Goal: Transaction & Acquisition: Purchase product/service

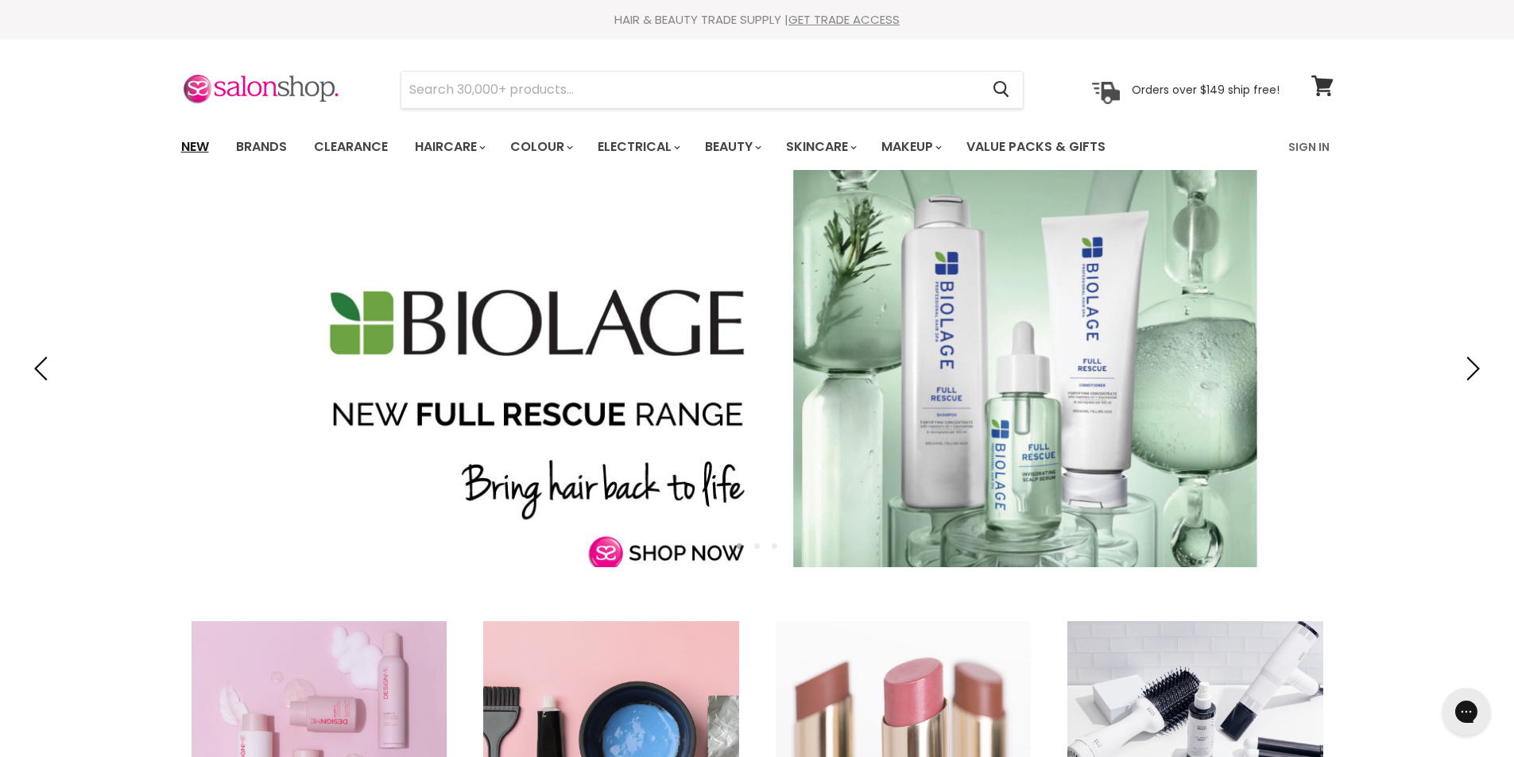
click at [201, 140] on link "New" at bounding box center [195, 146] width 52 height 33
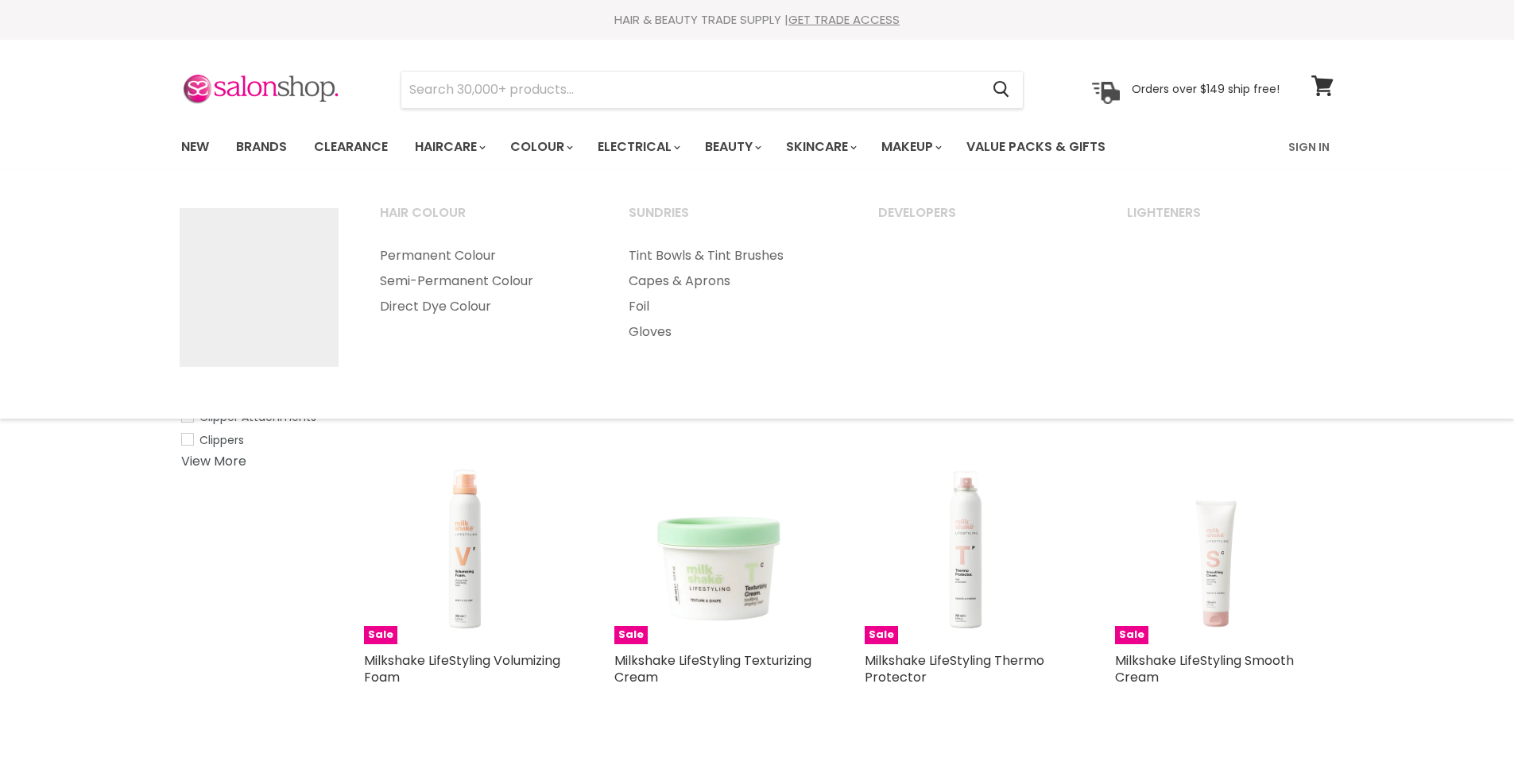
select select "created-descending"
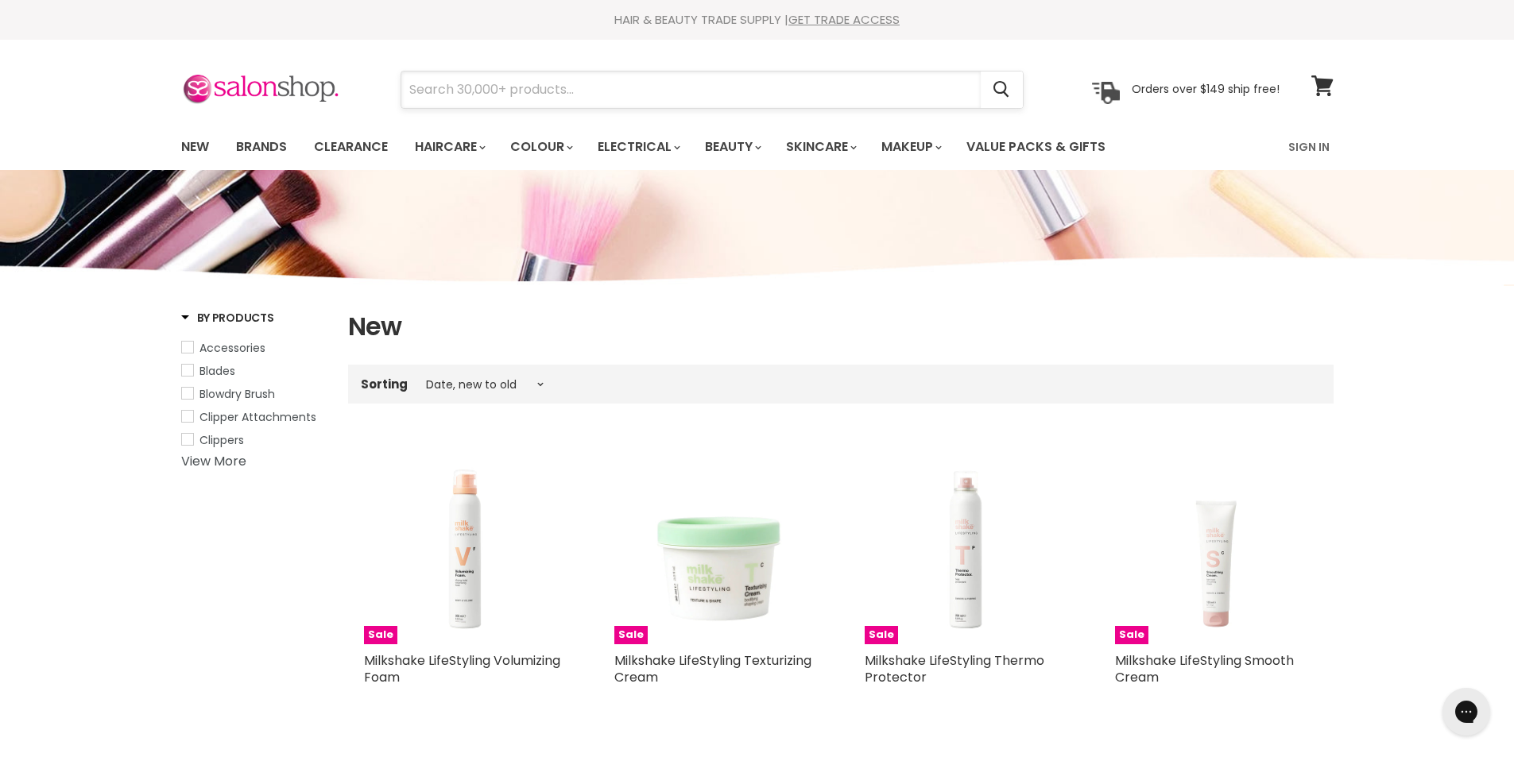
click at [508, 98] on input "Search" at bounding box center [690, 90] width 579 height 37
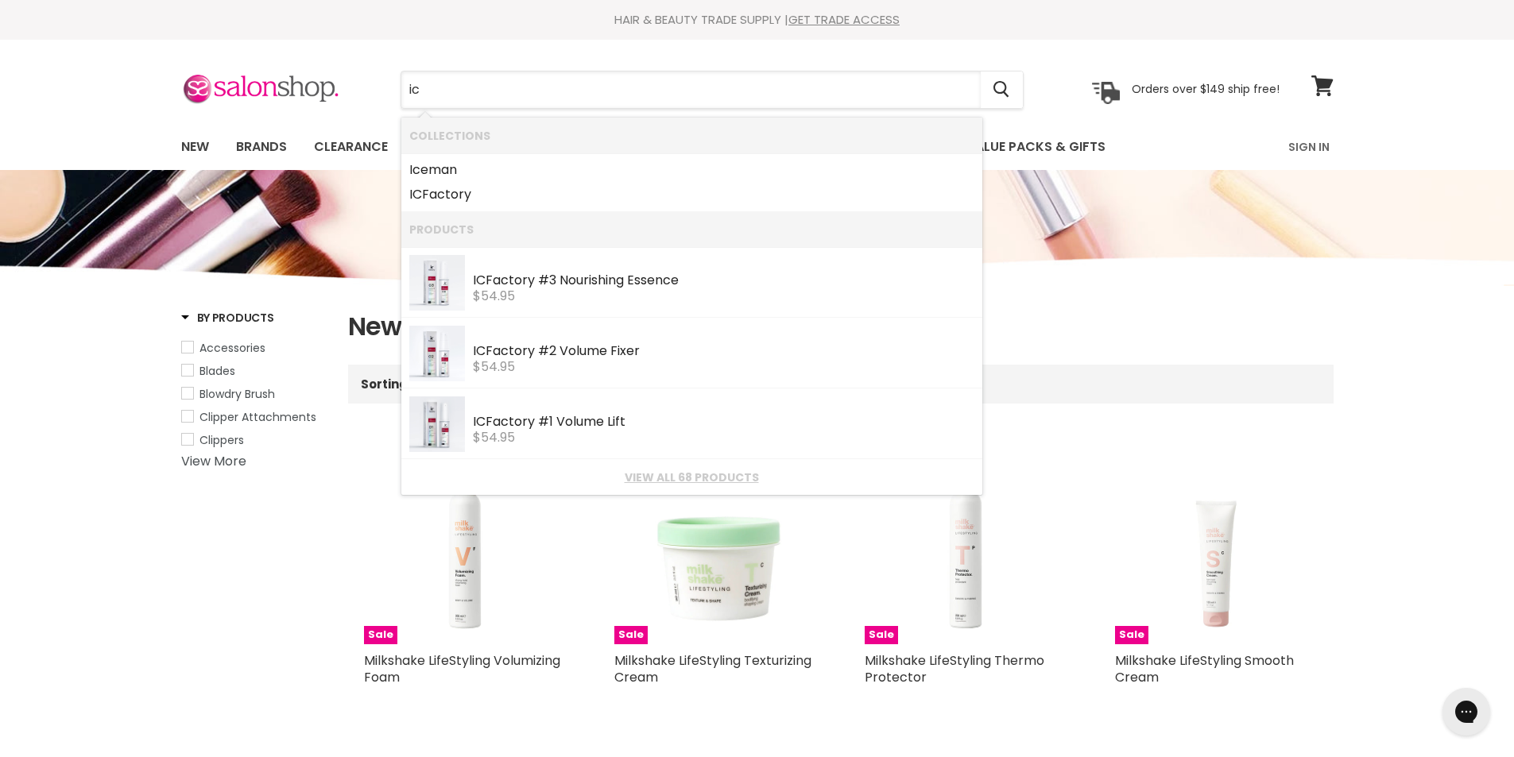
type input "i"
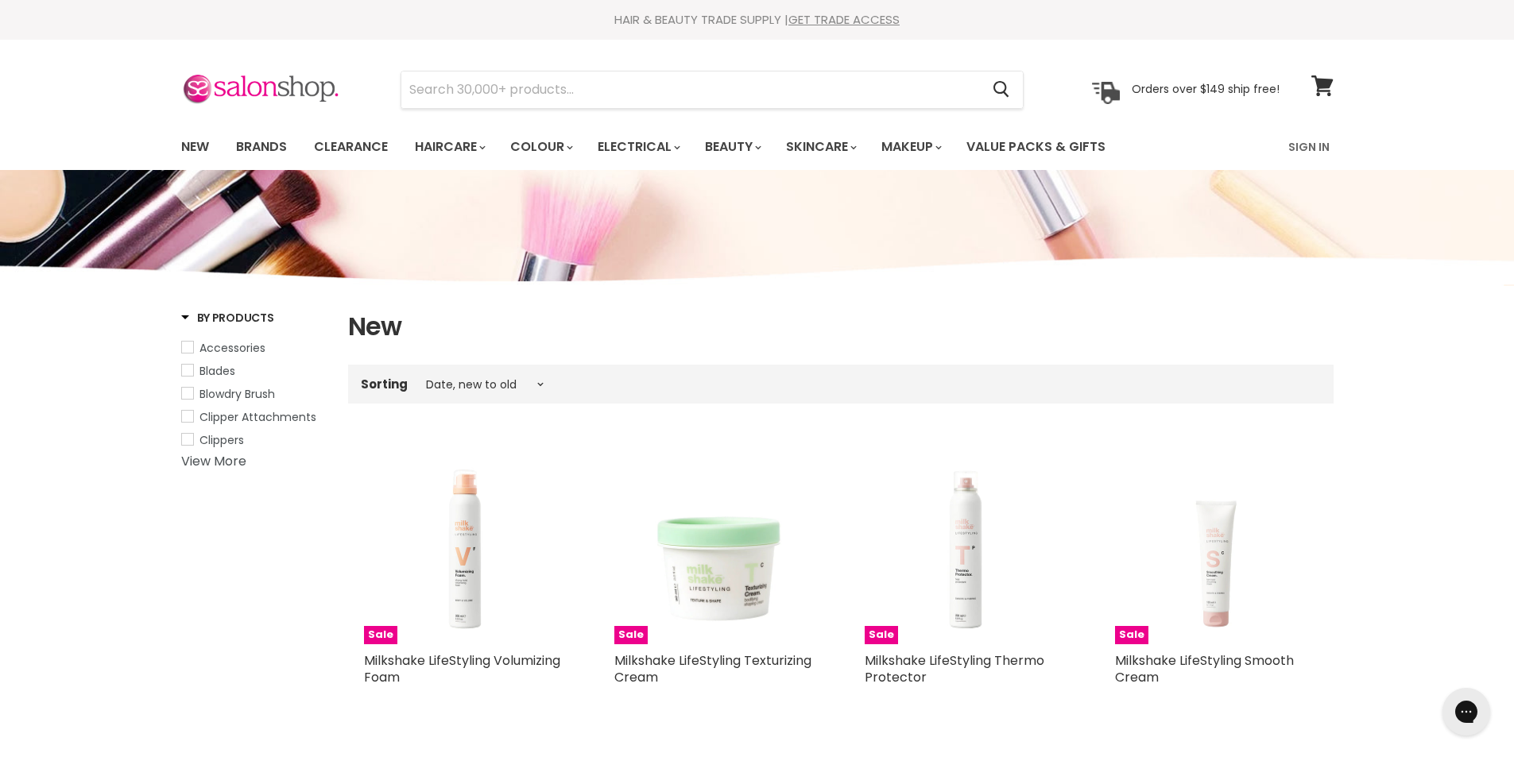
click at [1415, 103] on div "Menu Cancel" at bounding box center [757, 105] width 1514 height 130
click at [195, 146] on link "New" at bounding box center [195, 146] width 52 height 33
select select "created-descending"
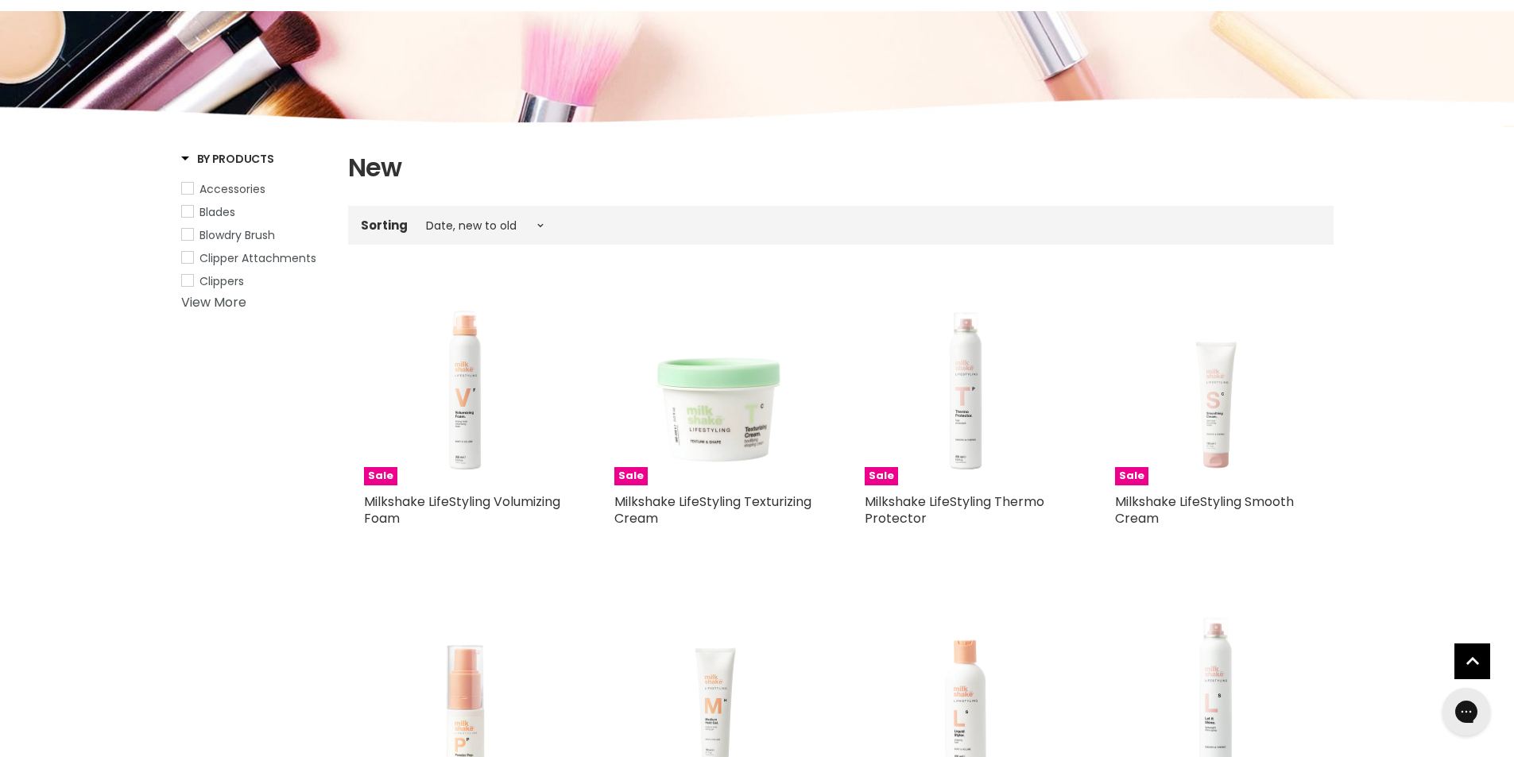
scroll to position [318, 0]
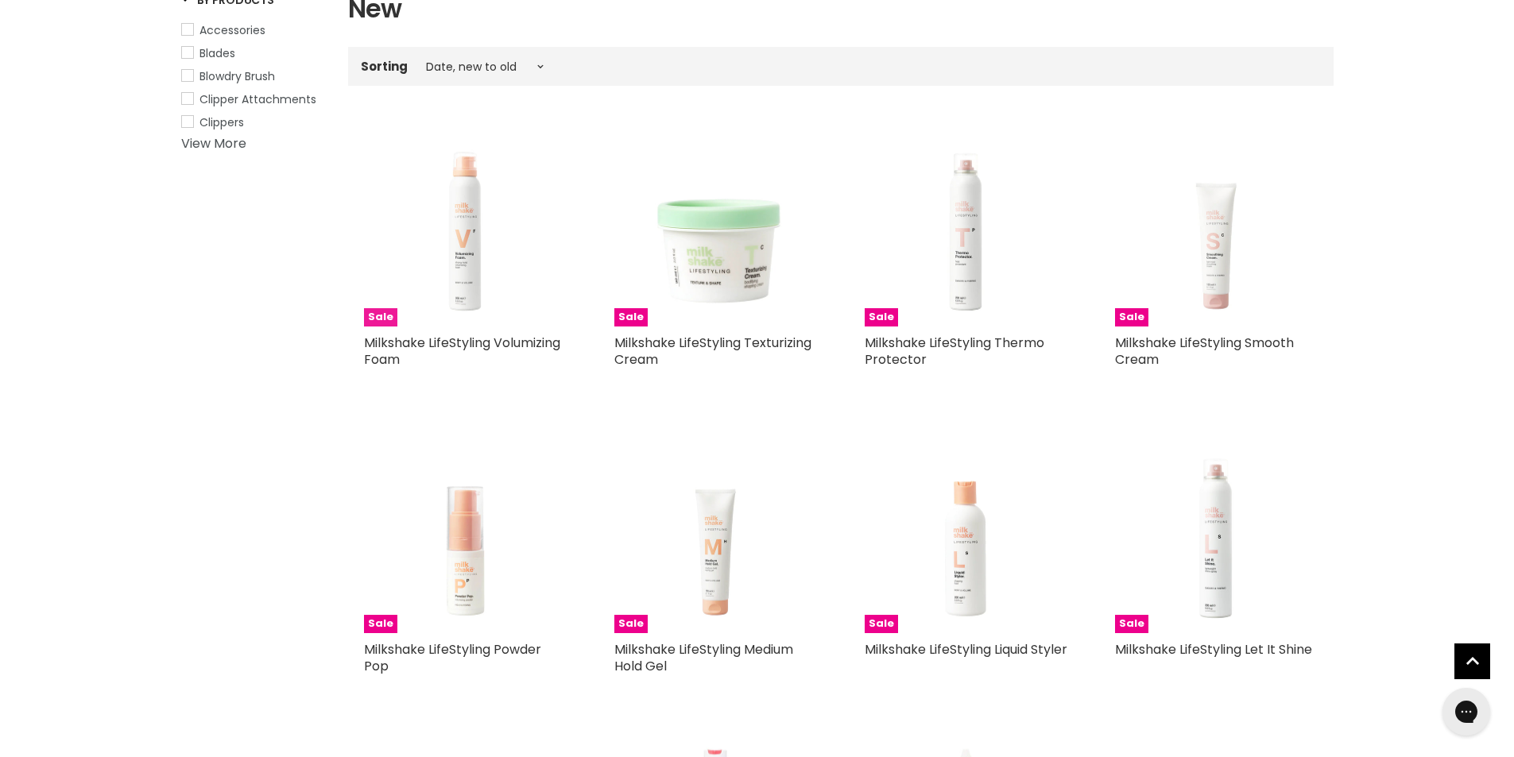
click at [455, 282] on img "Main content" at bounding box center [465, 225] width 203 height 203
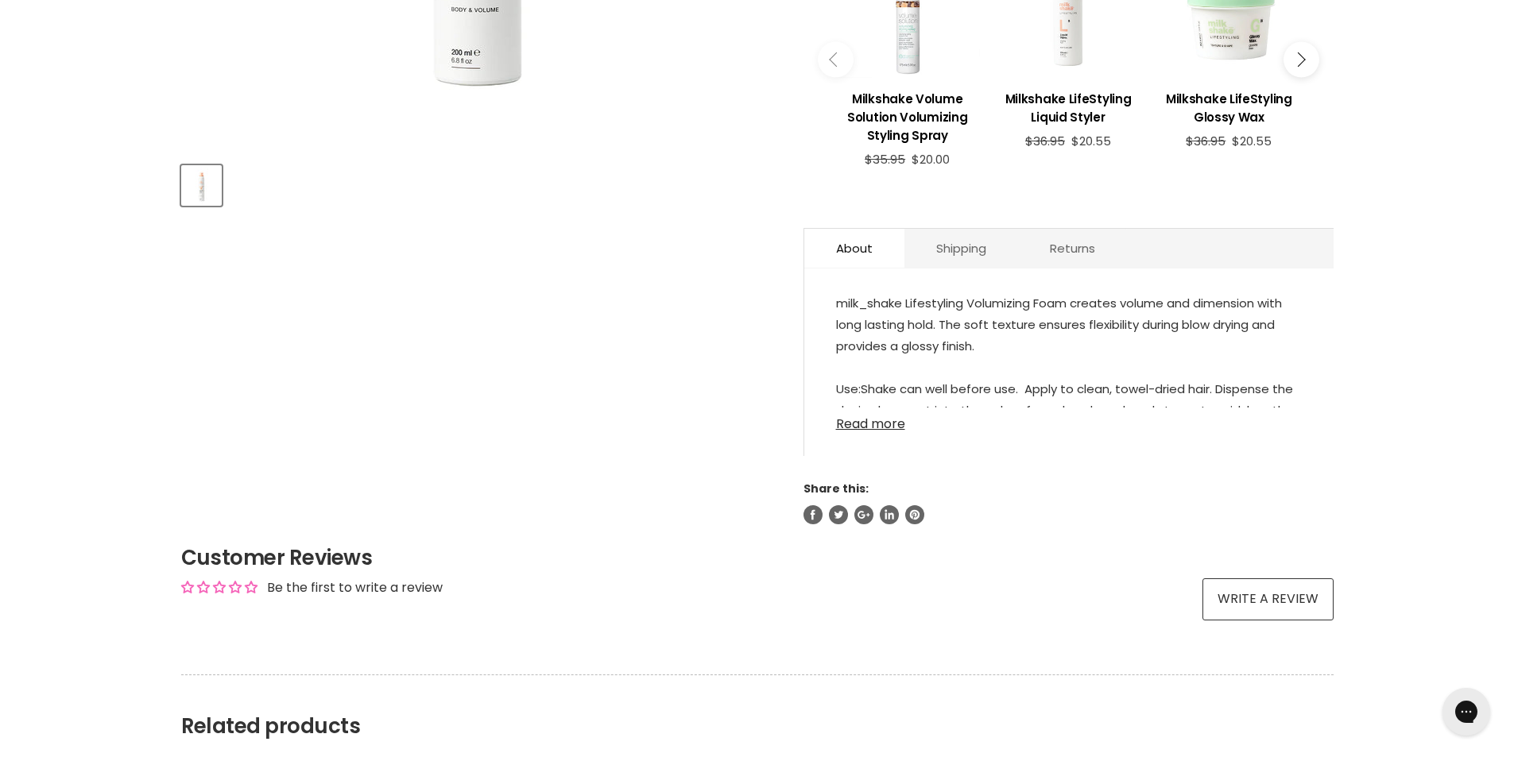
click at [891, 416] on link "Read more" at bounding box center [1069, 420] width 466 height 24
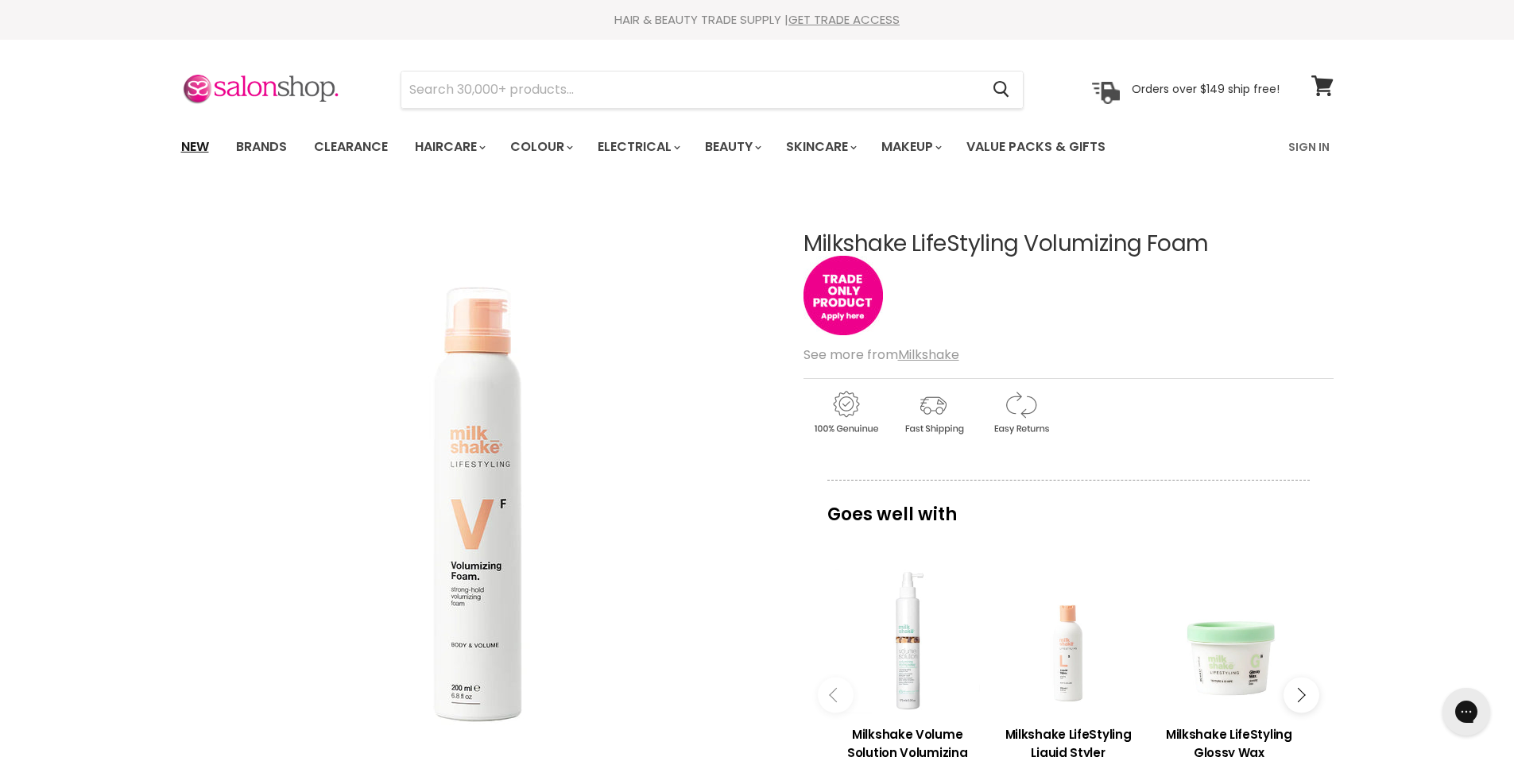
click at [196, 143] on link "New" at bounding box center [195, 146] width 52 height 33
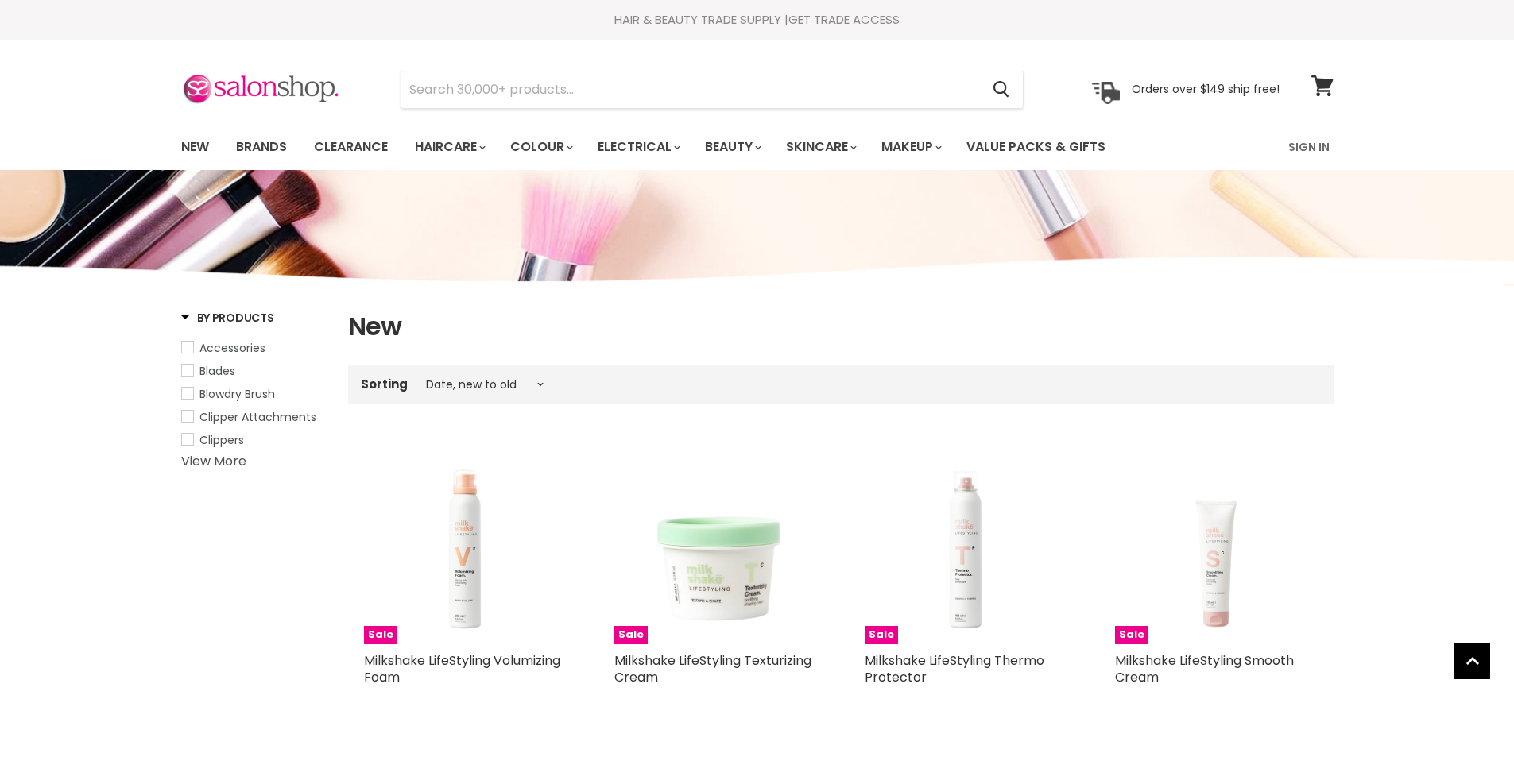
select select "created-descending"
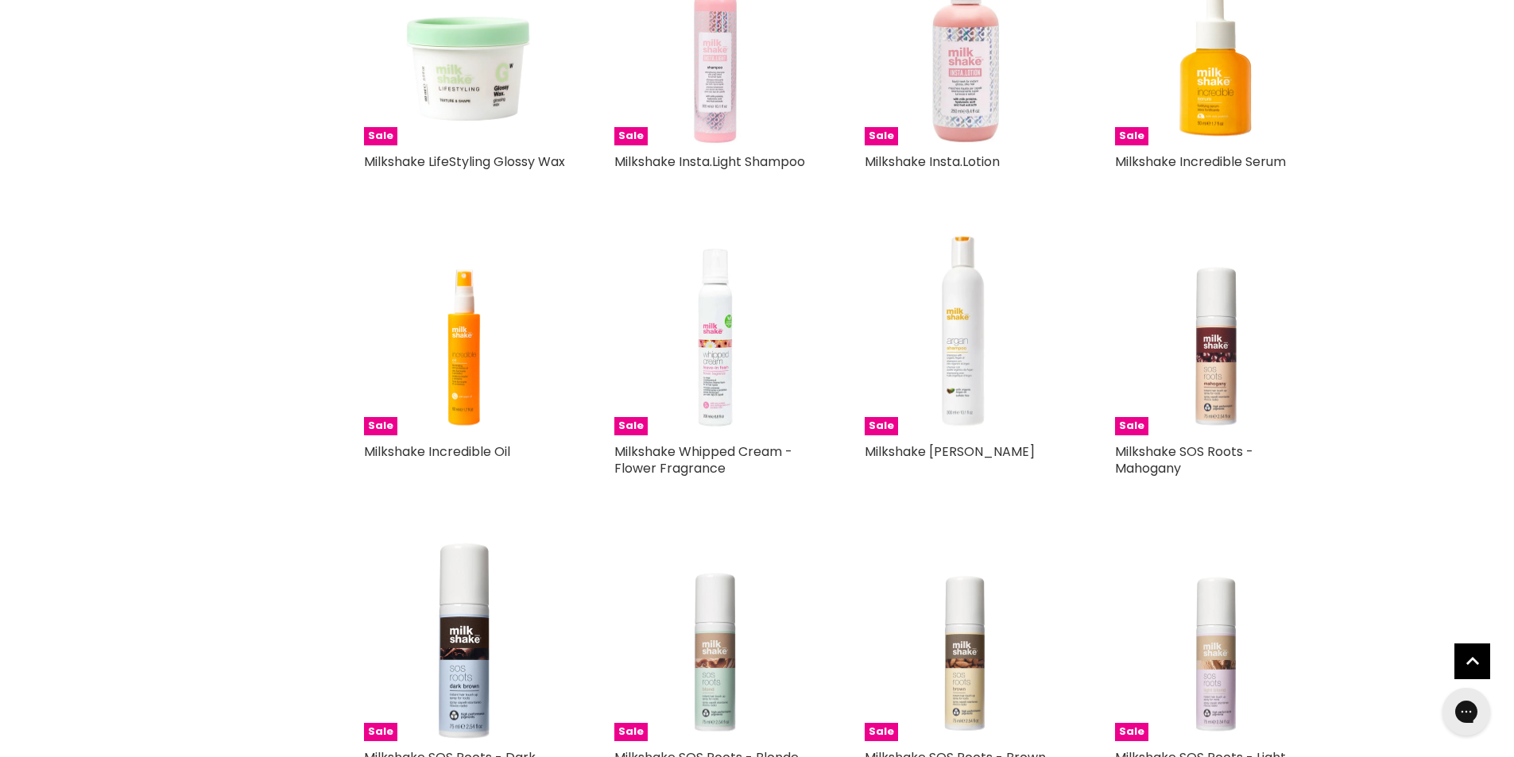
scroll to position [794, 0]
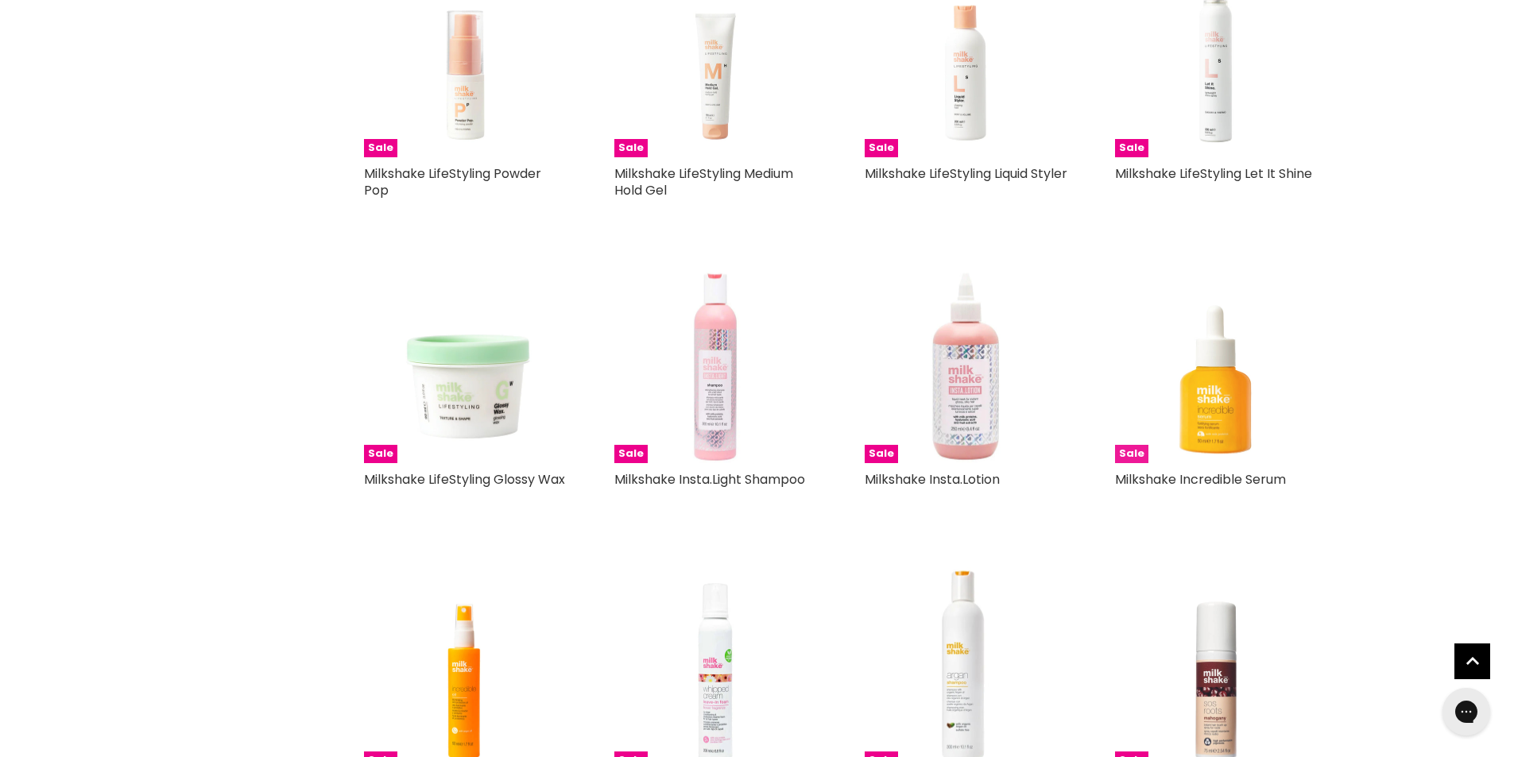
click at [1228, 436] on img "Main content" at bounding box center [1216, 362] width 203 height 203
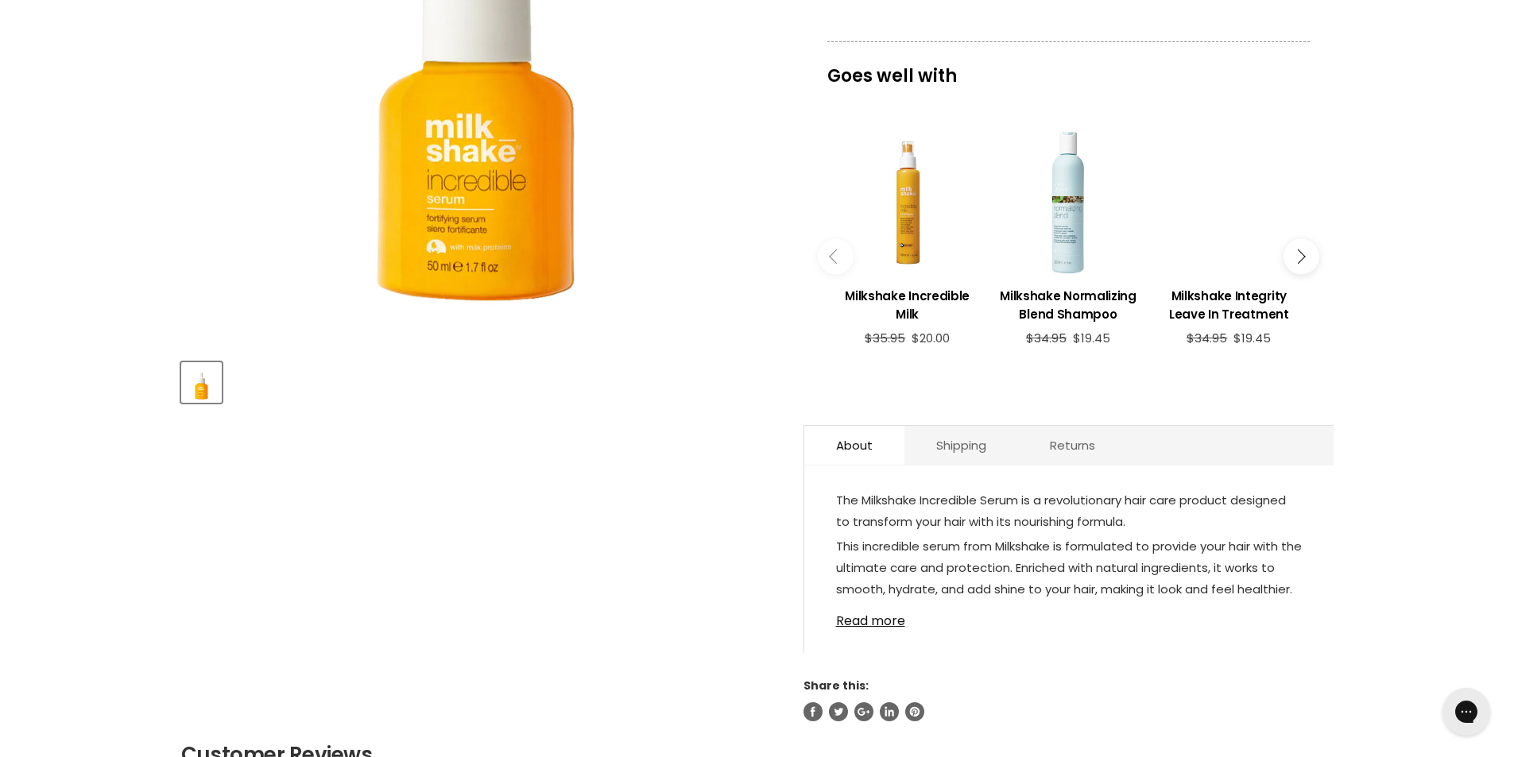
scroll to position [477, 0]
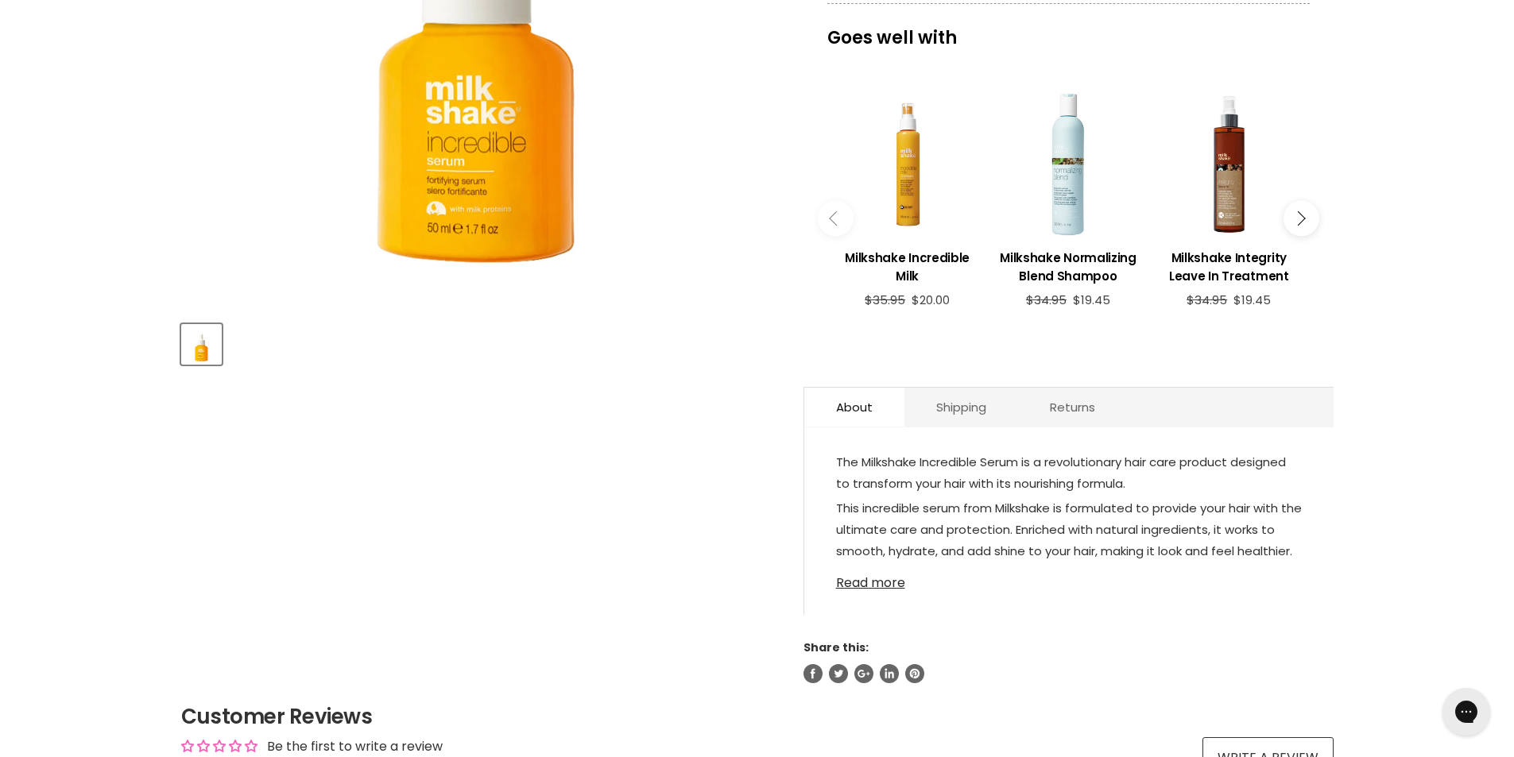
click at [870, 583] on link "Read more" at bounding box center [1069, 579] width 466 height 24
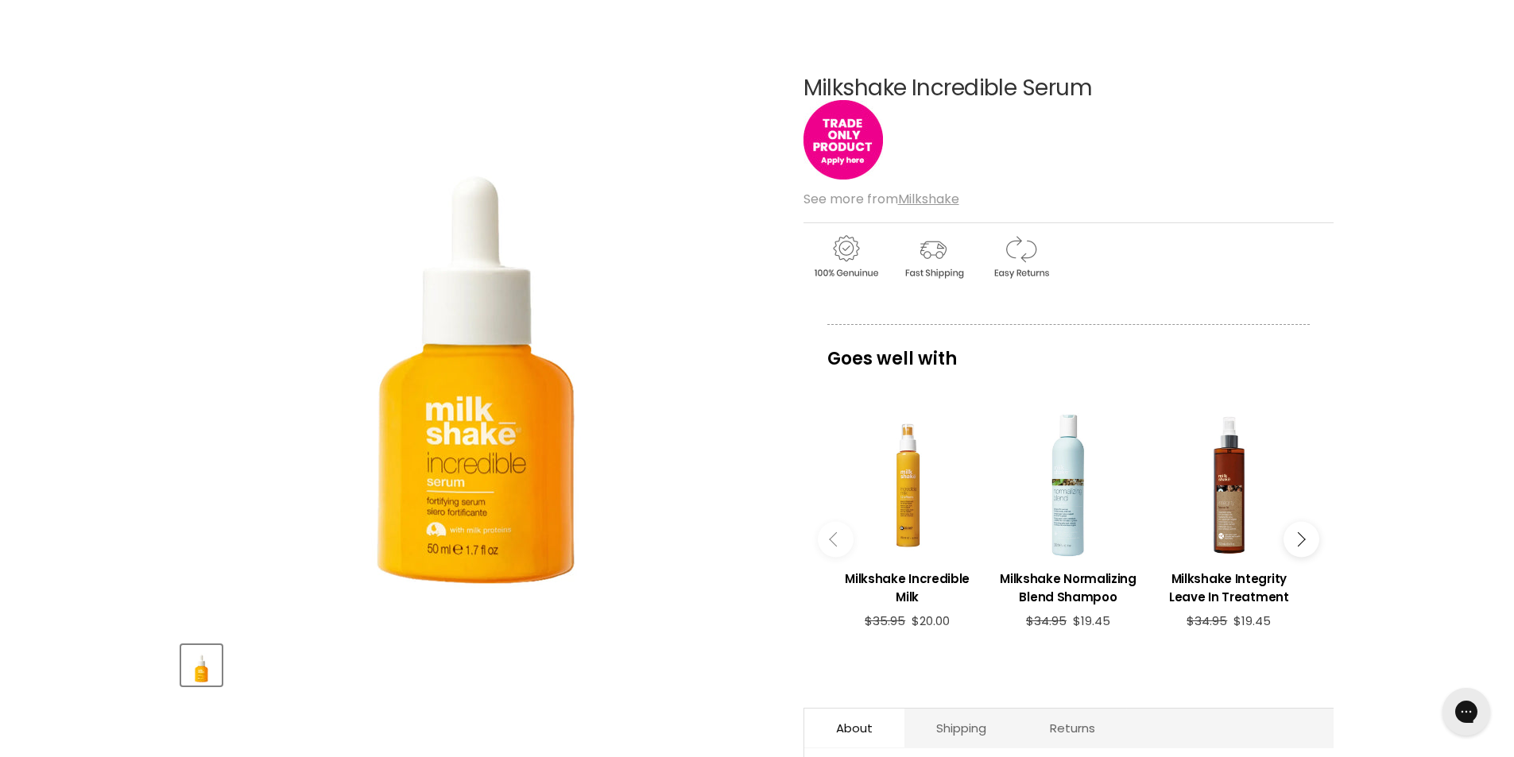
scroll to position [0, 0]
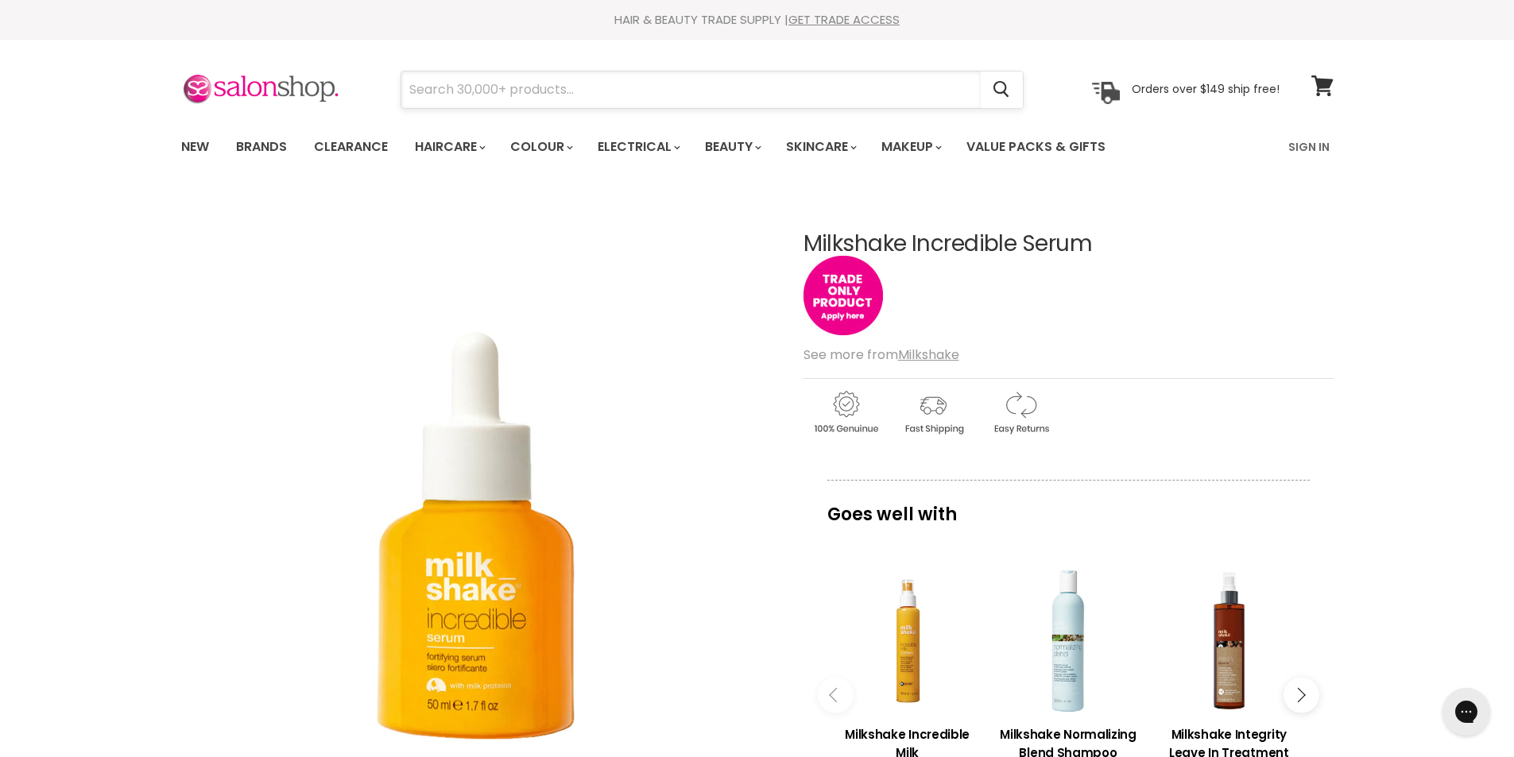
click at [482, 83] on input "Search" at bounding box center [690, 90] width 579 height 37
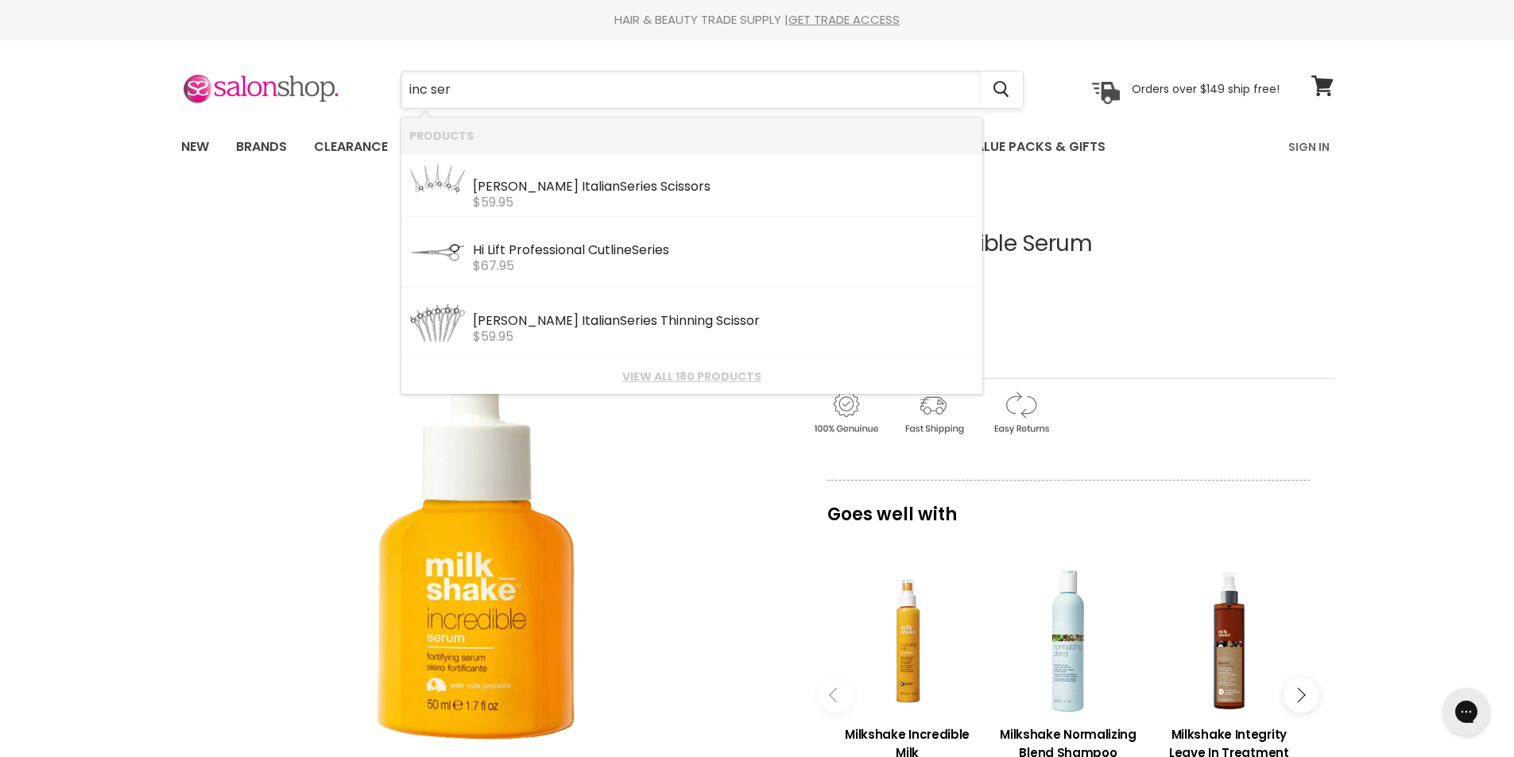
click at [482, 83] on input "inc ser" at bounding box center [690, 90] width 579 height 37
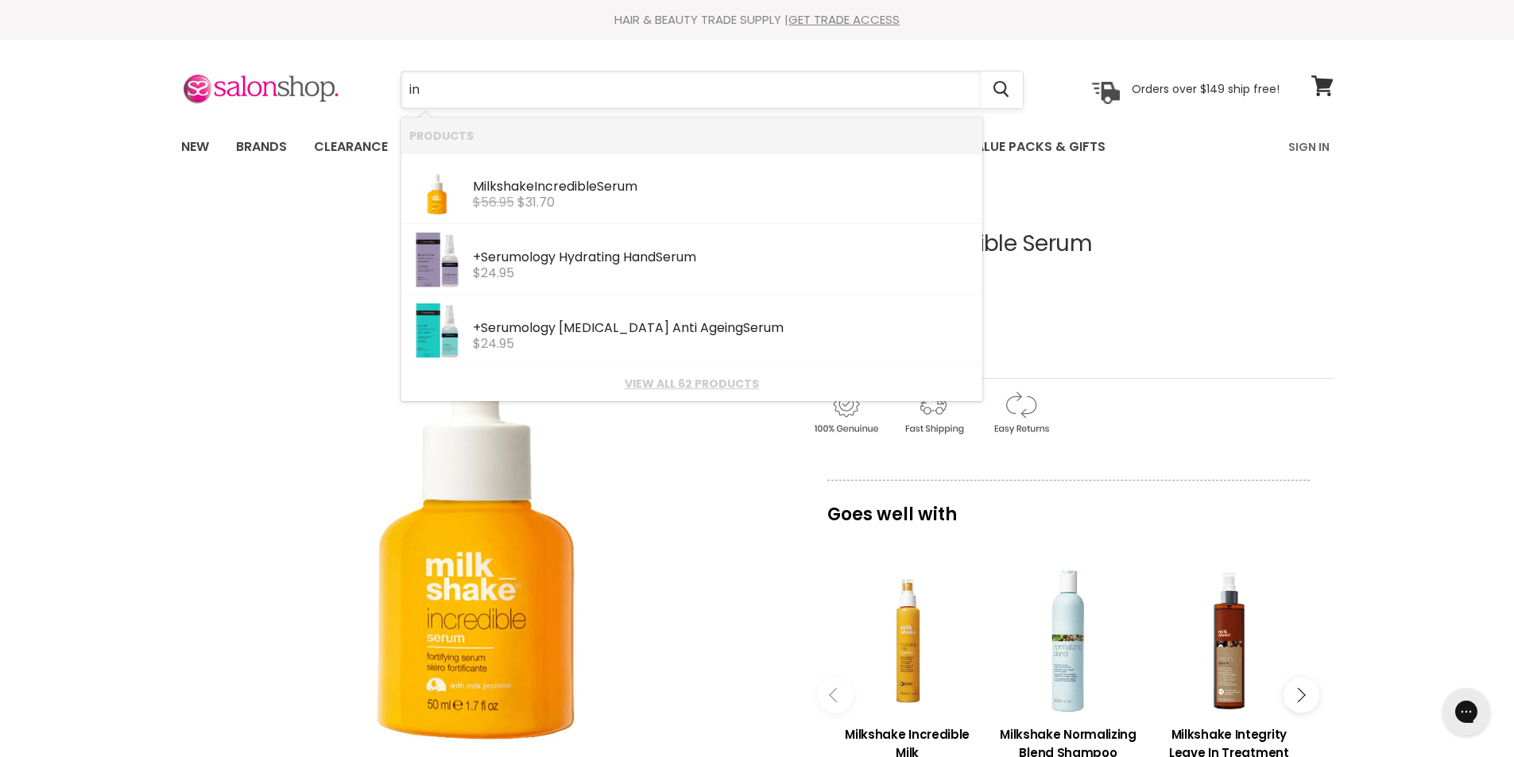
type input "i"
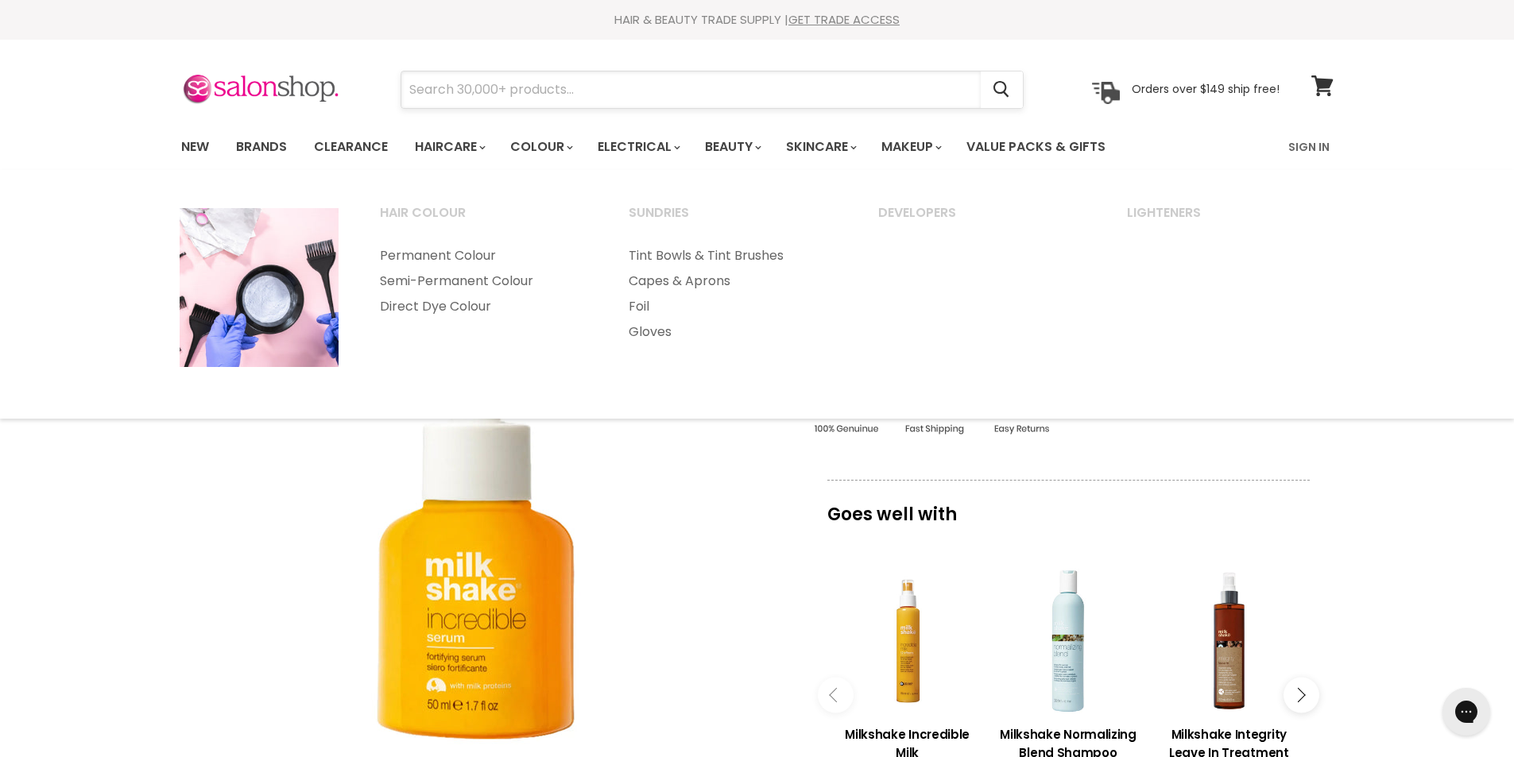
click at [566, 87] on input "Search" at bounding box center [690, 90] width 579 height 37
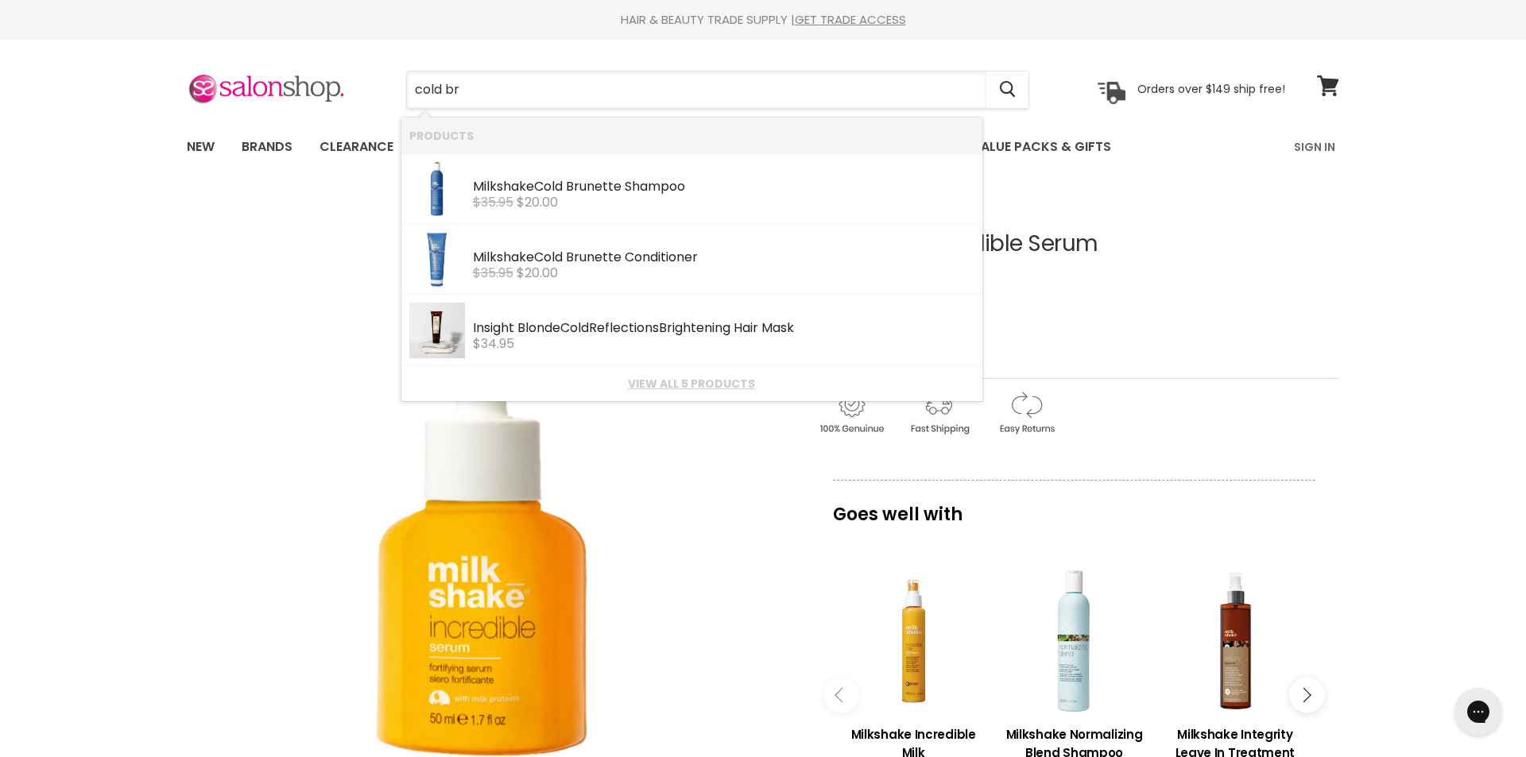
type input "cold br"
click at [209, 456] on img "Milkshake Incredible Serum image. Click or Scroll to Zoom." at bounding box center [484, 489] width 594 height 594
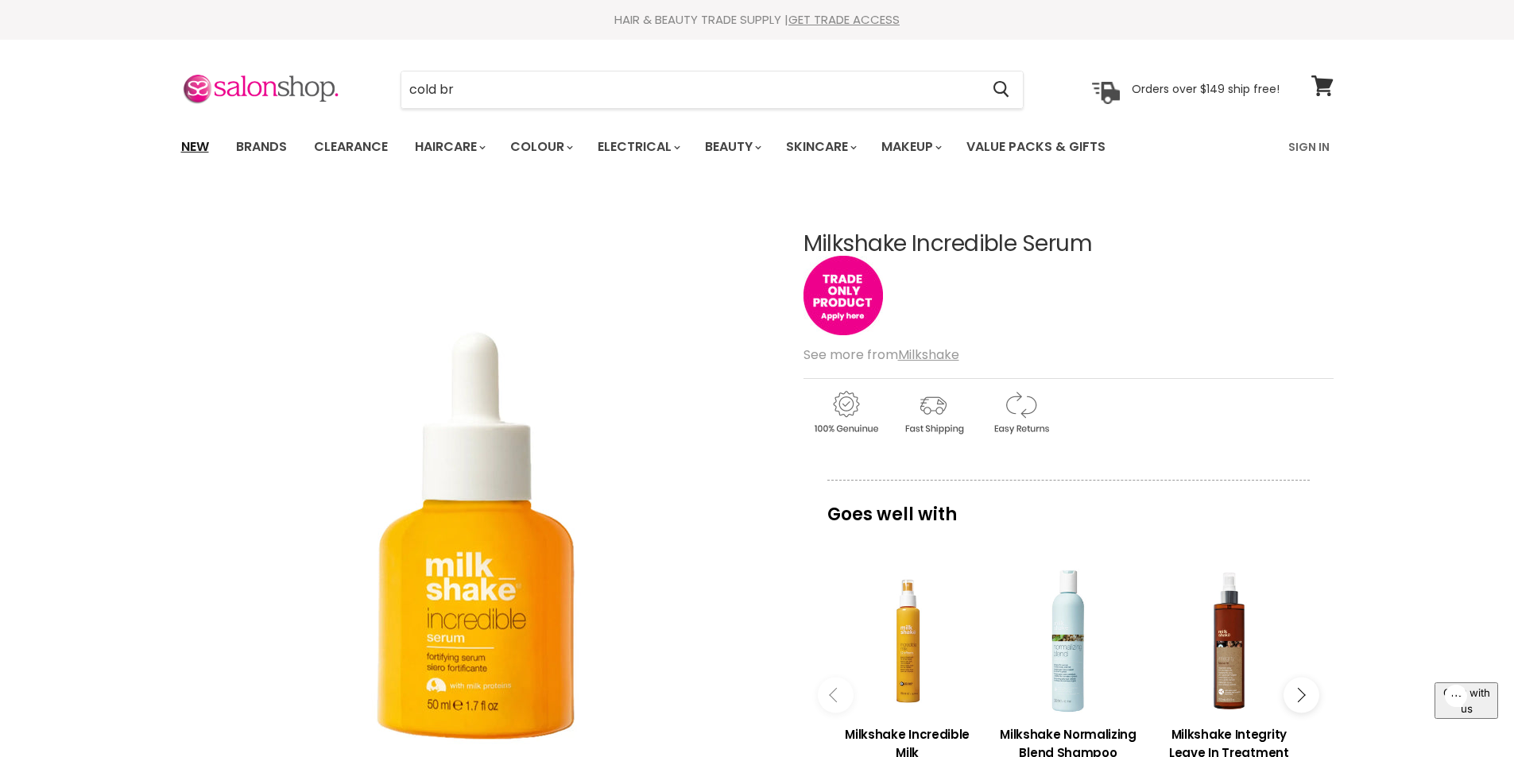
click at [191, 145] on link "New" at bounding box center [195, 146] width 52 height 33
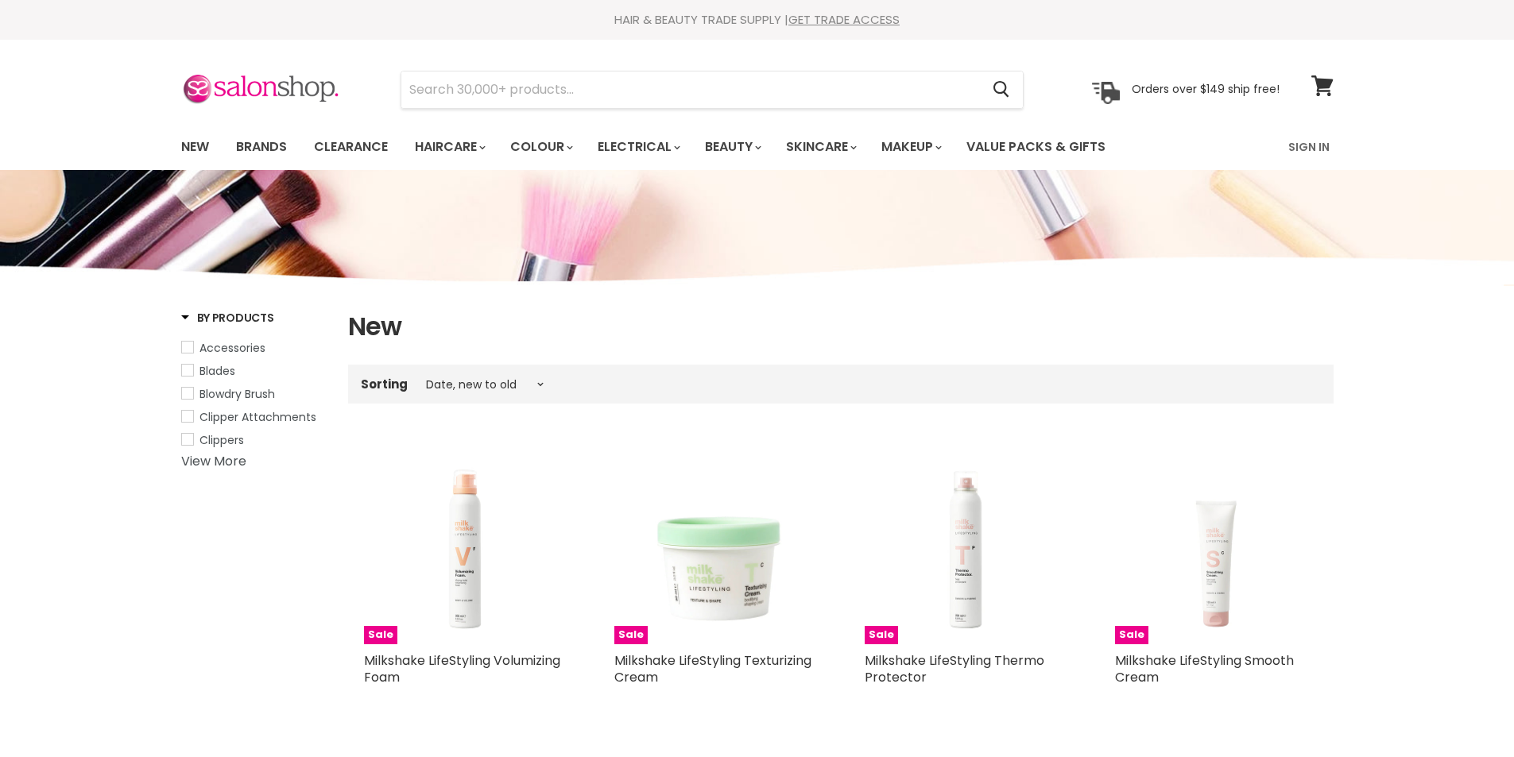
select select "created-descending"
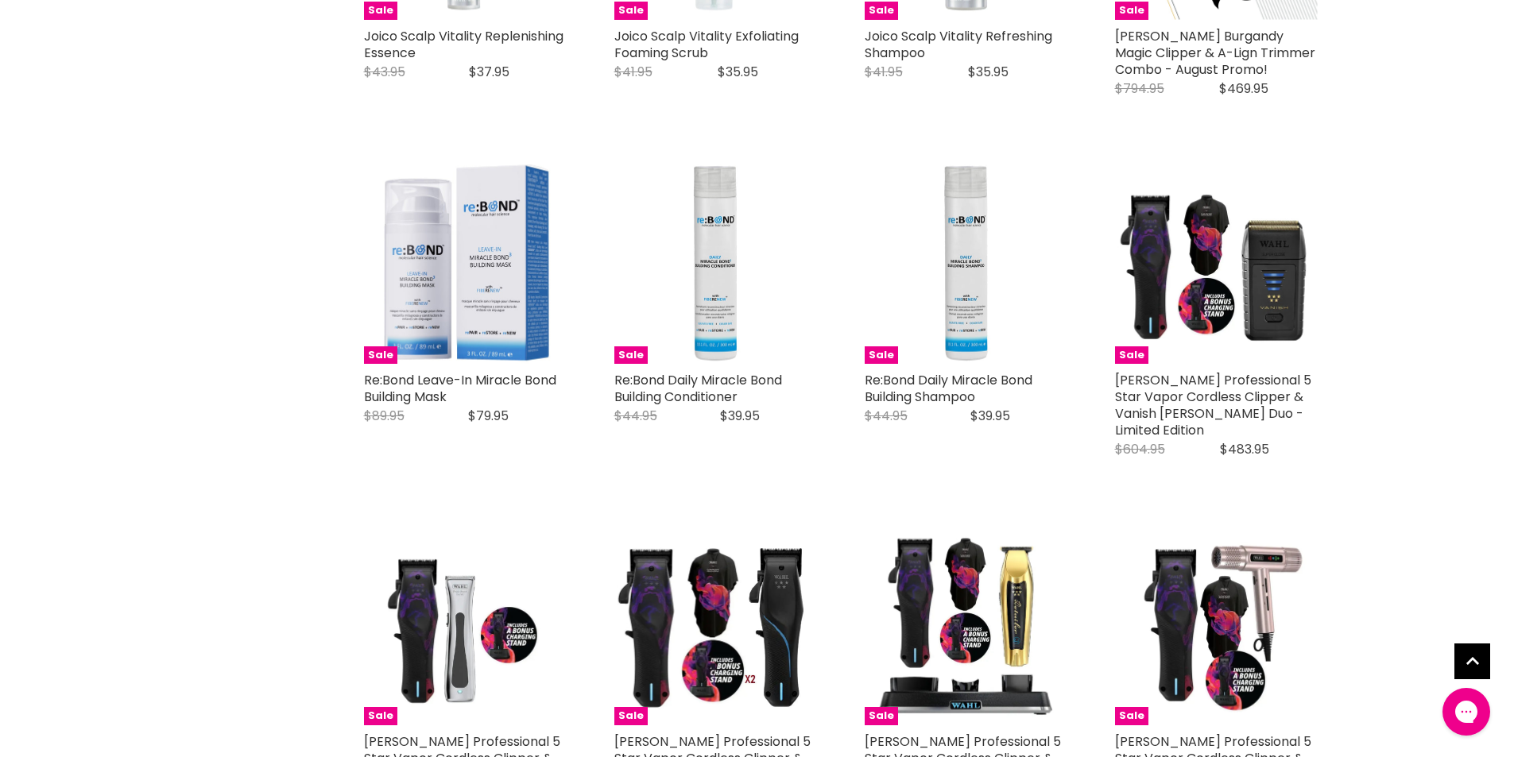
scroll to position [3179, 0]
